Goal: Book appointment/travel/reservation

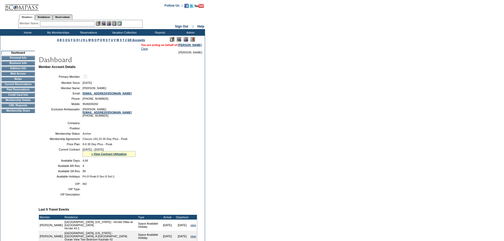
click at [22, 102] on td "Membership Details" at bounding box center [18, 100] width 34 height 4
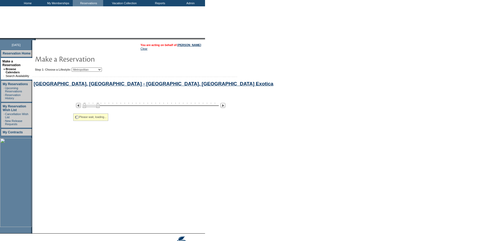
select select "Metropolitan"
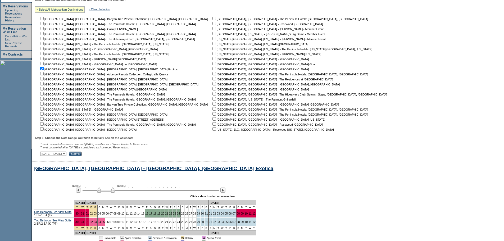
scroll to position [162, 0]
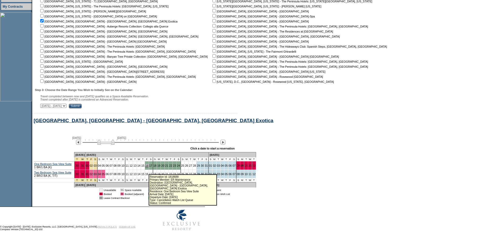
click at [146, 164] on link "16" at bounding box center [146, 165] width 3 height 3
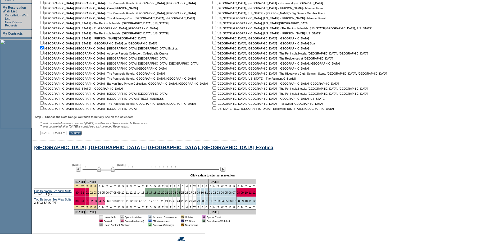
scroll to position [162, 0]
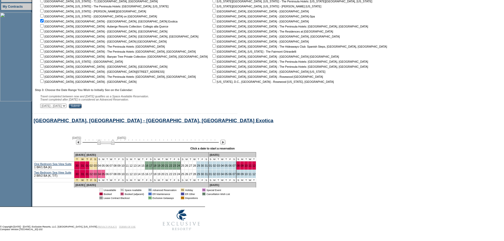
click at [361, 127] on form "Follow Us ::" at bounding box center [252, 39] width 504 height 388
